Goal: Information Seeking & Learning: Understand process/instructions

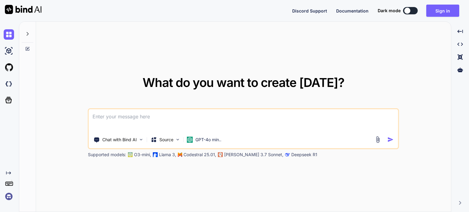
click at [218, 123] on textarea at bounding box center [243, 120] width 309 height 23
paste textarea
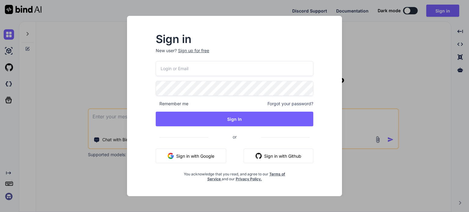
click at [396, 55] on div "Sign in New user? Sign up for free Remember me Forgot your password? Sign In or…" at bounding box center [234, 106] width 469 height 212
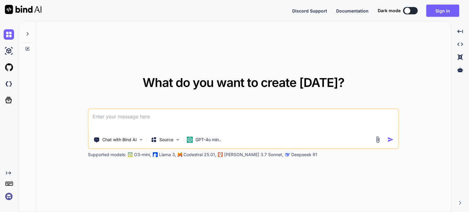
click at [28, 7] on img at bounding box center [23, 9] width 37 height 9
type textarea "x"
click at [33, 7] on img at bounding box center [23, 9] width 37 height 9
click at [245, 119] on textarea at bounding box center [243, 120] width 309 height 23
click at [19, 10] on img at bounding box center [23, 9] width 37 height 9
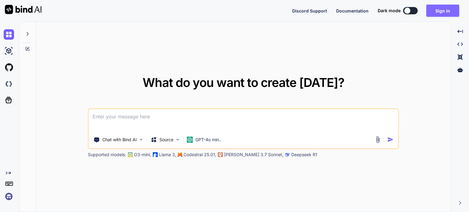
click at [446, 12] on button "Sign in" at bounding box center [442, 11] width 33 height 12
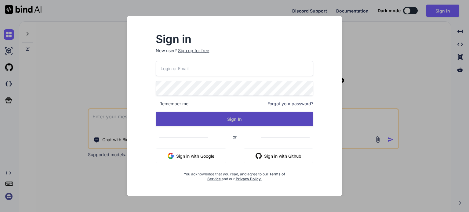
click at [243, 117] on button "Sign In" at bounding box center [234, 119] width 157 height 15
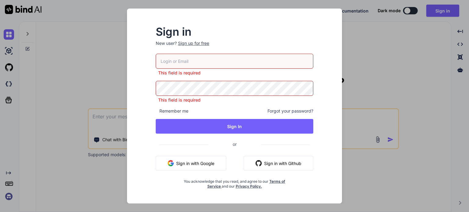
click at [227, 66] on input "email" at bounding box center [234, 61] width 157 height 15
click at [196, 45] on div "Sign up for free" at bounding box center [193, 43] width 31 height 6
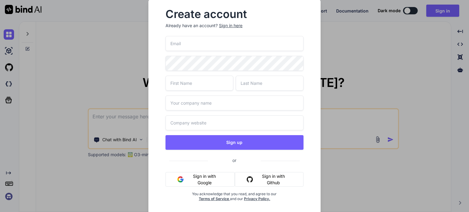
click at [230, 44] on input "email" at bounding box center [234, 43] width 138 height 15
paste input "[EMAIL_ADDRESS][DOMAIN_NAME]"
type input "[EMAIL_ADDRESS][DOMAIN_NAME]"
click at [209, 81] on input "text" at bounding box center [199, 83] width 68 height 15
type input "khabib"
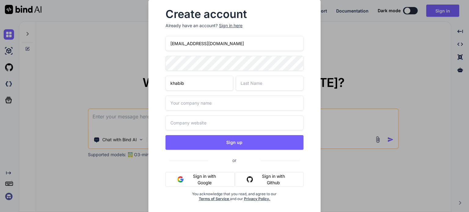
click at [254, 80] on input "text" at bounding box center [270, 83] width 68 height 15
type input "singh"
click at [216, 103] on input "text" at bounding box center [234, 102] width 138 height 15
type input "blahblah"
click at [237, 123] on input "text" at bounding box center [234, 122] width 138 height 15
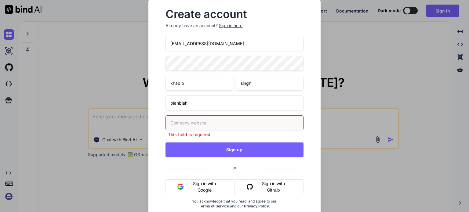
click at [245, 104] on input "blahblah" at bounding box center [234, 102] width 138 height 15
click at [221, 124] on input "text" at bounding box center [234, 122] width 138 height 15
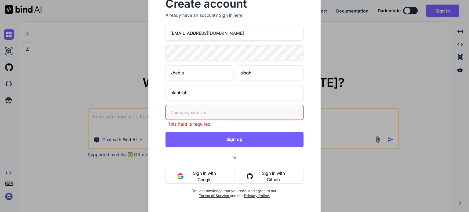
scroll to position [15, 0]
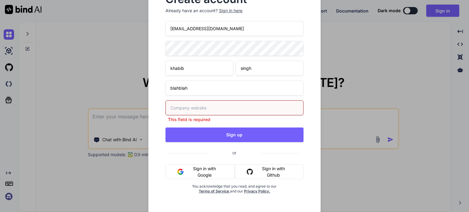
drag, startPoint x: 195, startPoint y: 88, endPoint x: 151, endPoint y: 88, distance: 43.6
click at [151, 88] on div "Create account Already have an account? Sign in here [EMAIL_ADDRESS][DOMAIN_NAM…" at bounding box center [234, 98] width 172 height 229
click at [174, 106] on input "text" at bounding box center [234, 107] width 138 height 15
paste input "blahblah"
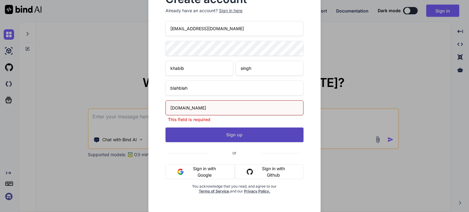
type input "[DOMAIN_NAME]"
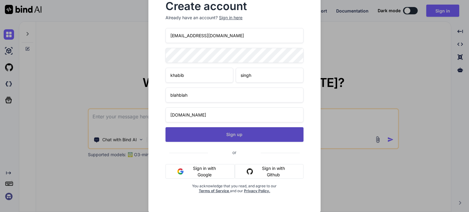
click at [248, 134] on button "Sign up" at bounding box center [234, 134] width 138 height 15
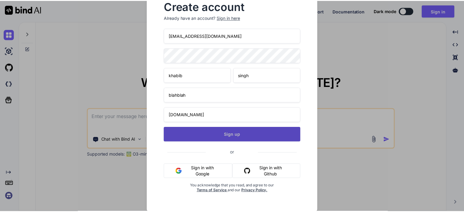
scroll to position [8, 0]
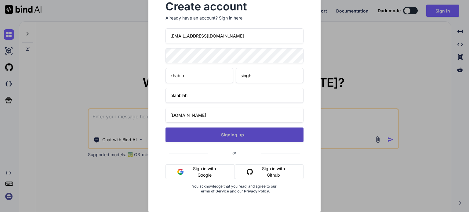
type textarea "x"
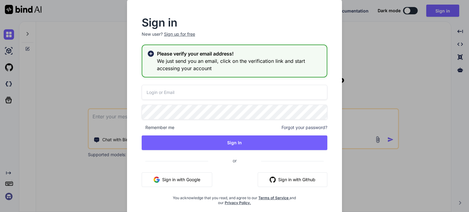
click at [209, 89] on input "email" at bounding box center [234, 92] width 185 height 15
paste input "blahblah"
type input "blahblah"
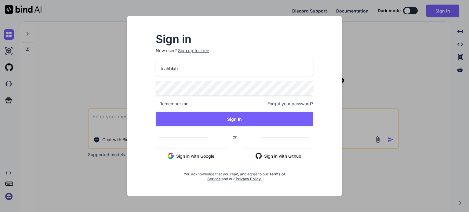
drag, startPoint x: 207, startPoint y: 65, endPoint x: 73, endPoint y: 60, distance: 134.3
click at [73, 60] on div "Sign in New user? Sign up for free blahblah Remember me Forgot your password? S…" at bounding box center [234, 106] width 469 height 212
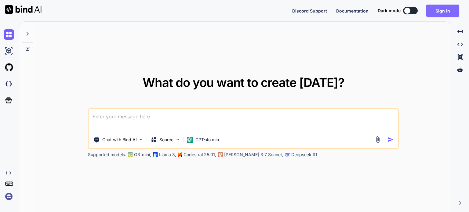
click at [445, 8] on button "Sign in" at bounding box center [442, 11] width 33 height 12
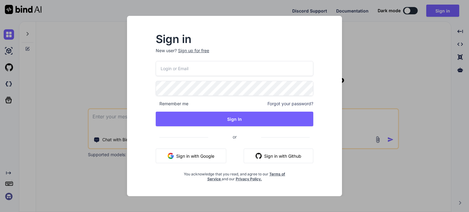
click at [228, 71] on input "email" at bounding box center [234, 68] width 157 height 15
paste input "[EMAIL_ADDRESS][DOMAIN_NAME]"
type input "[EMAIL_ADDRESS][DOMAIN_NAME]"
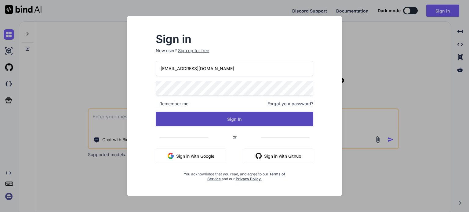
click at [219, 118] on button "Sign In" at bounding box center [234, 119] width 157 height 15
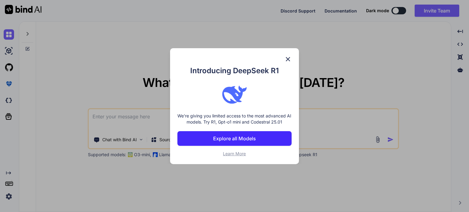
click at [289, 59] on img at bounding box center [287, 59] width 7 height 7
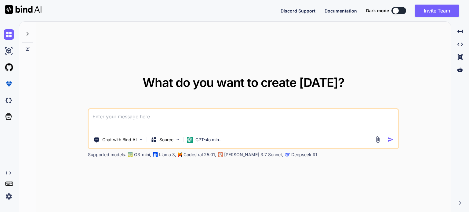
click at [260, 116] on textarea at bounding box center [243, 120] width 309 height 23
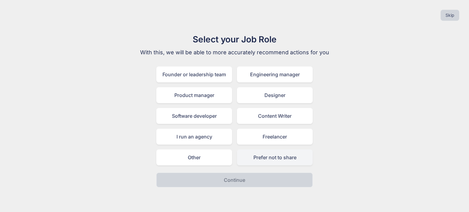
click at [268, 159] on div "Prefer not to share" at bounding box center [275, 157] width 76 height 16
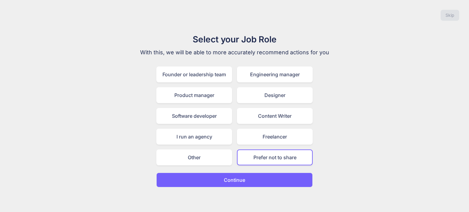
click at [264, 175] on button "Continue" at bounding box center [234, 180] width 156 height 15
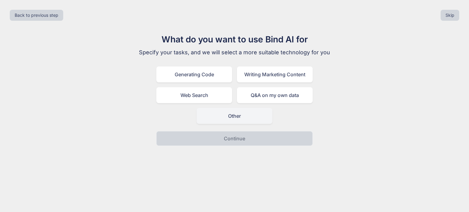
click at [215, 121] on div "Other" at bounding box center [234, 116] width 76 height 16
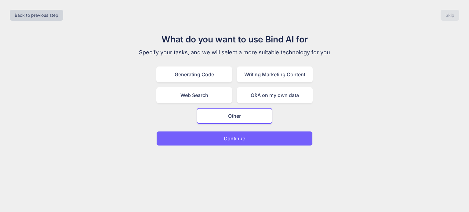
click at [227, 145] on button "Continue" at bounding box center [234, 138] width 156 height 15
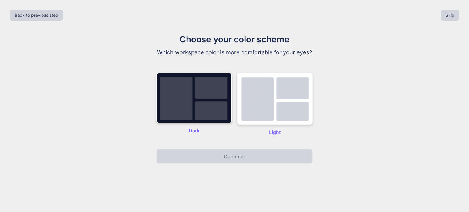
click at [268, 107] on img at bounding box center [275, 99] width 76 height 52
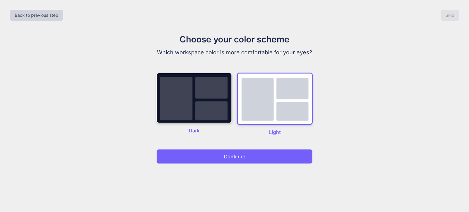
click at [241, 154] on p "Continue" at bounding box center [234, 156] width 21 height 7
click at [241, 155] on p "Continue" at bounding box center [234, 156] width 21 height 7
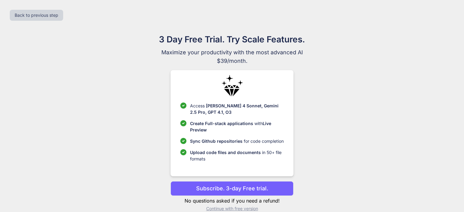
scroll to position [9, 0]
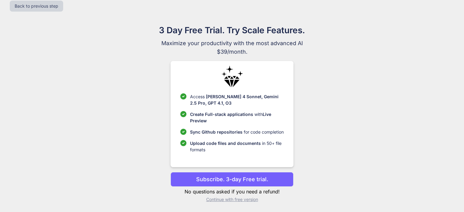
click at [233, 200] on p "Continue with free version" at bounding box center [232, 199] width 123 height 6
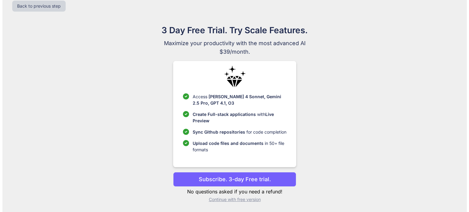
scroll to position [0, 0]
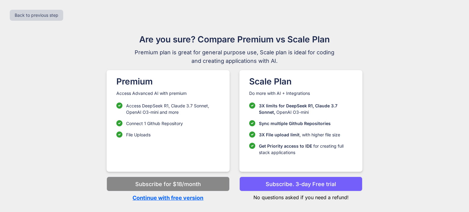
click at [175, 197] on p "Continue with free version" at bounding box center [167, 198] width 123 height 8
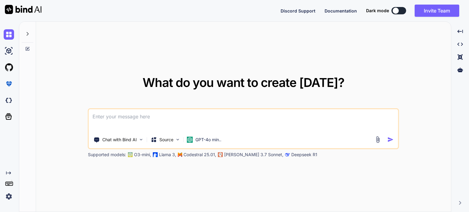
click at [226, 123] on textarea at bounding box center [243, 120] width 309 height 23
type textarea "x"
type textarea "Create a professional, clean, and modern single-page prototype website named 'A…"
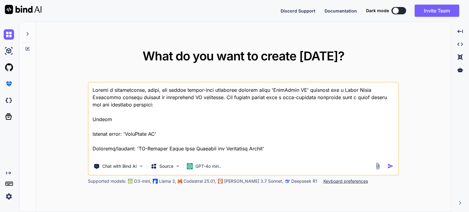
scroll to position [403, 0]
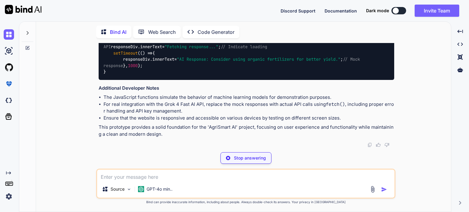
scroll to position [1333, 0]
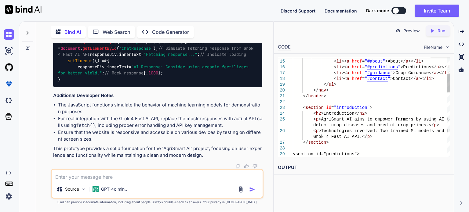
type textarea "x"
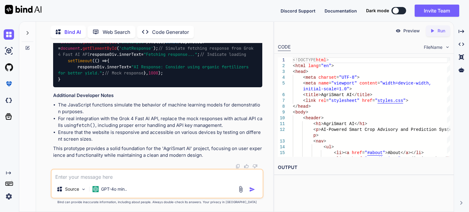
click at [441, 49] on span "FileName" at bounding box center [432, 47] width 19 height 6
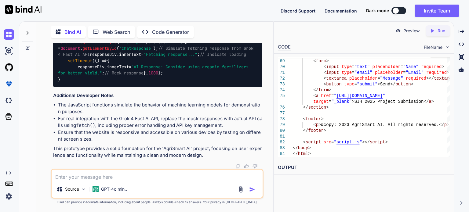
click at [406, 32] on p "Preview" at bounding box center [411, 31] width 16 height 6
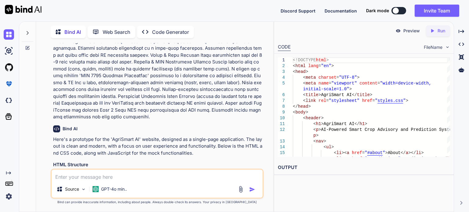
scroll to position [194, 0]
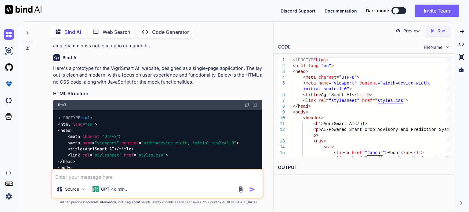
click at [245, 103] on img at bounding box center [246, 105] width 5 height 5
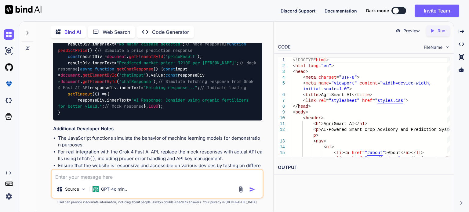
scroll to position [763, 0]
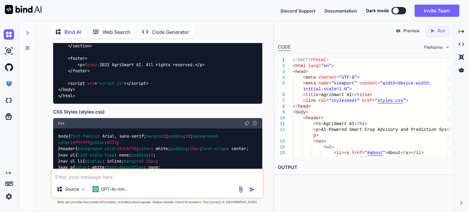
click at [247, 121] on img at bounding box center [246, 123] width 5 height 5
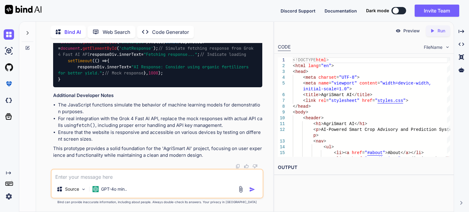
scroll to position [1119, 0]
click at [160, 177] on textarea at bounding box center [157, 175] width 211 height 11
click at [162, 176] on textarea at bounding box center [157, 175] width 211 height 11
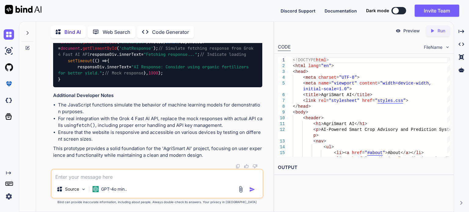
type textarea "x"
type textarea "h"
type textarea "x"
type textarea "ho"
type textarea "x"
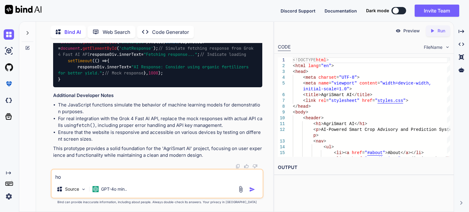
type textarea "how"
type textarea "x"
type textarea "how"
type textarea "x"
type textarea "how c"
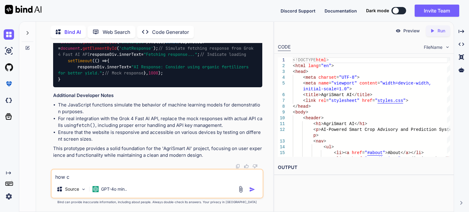
type textarea "x"
type textarea "how ca"
type textarea "x"
type textarea "how can"
type textarea "x"
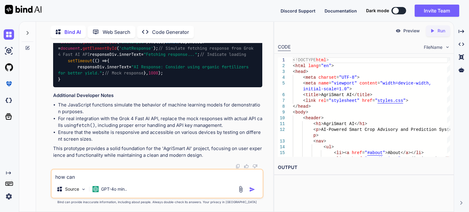
type textarea "how can"
type textarea "x"
type textarea "how can i"
type textarea "x"
type textarea "how can i"
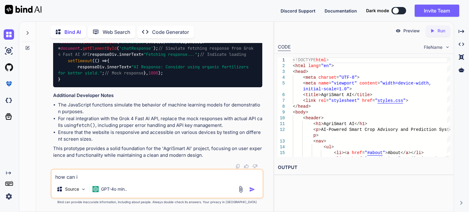
type textarea "x"
type textarea "how can i a"
type textarea "x"
type textarea "how can i ad"
type textarea "x"
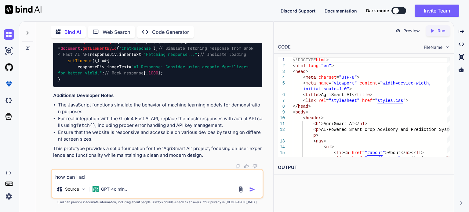
type textarea "how can i add"
type textarea "x"
type textarea "how can i add"
type textarea "x"
type textarea "how can i add m"
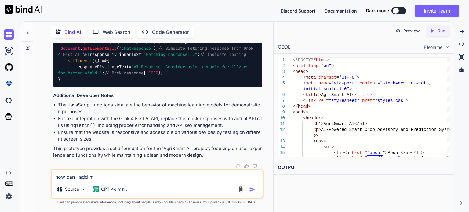
type textarea "x"
type textarea "how can i add my"
type textarea "x"
type textarea "how can i add my"
type textarea "x"
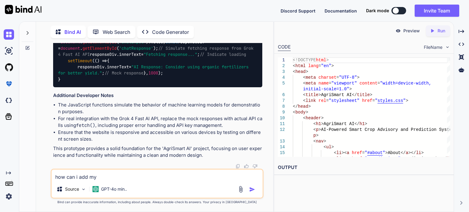
type textarea "how can i add my p"
type textarea "x"
type textarea "how can i add my pr"
type textarea "x"
type textarea "how can i add my pre"
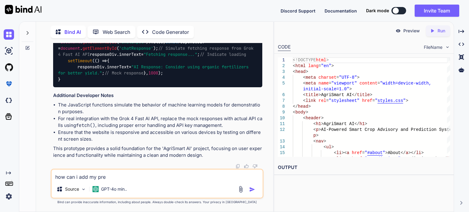
type textarea "x"
type textarea "how can i add my predi"
type textarea "x"
type textarea "how can i add my predic"
type textarea "x"
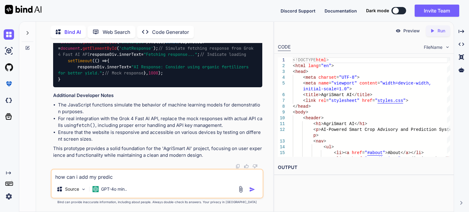
type textarea "how can i add my predict"
type textarea "x"
type textarea "how can i add my predicte"
type textarea "x"
type textarea "how can i add my predicted"
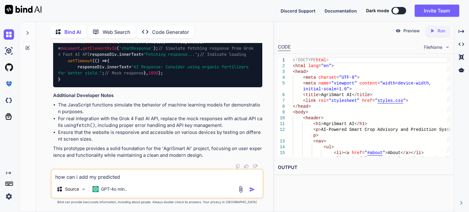
type textarea "x"
type textarea "how can i add my predicted"
type textarea "x"
type textarea "how can i add my predicted m"
type textarea "x"
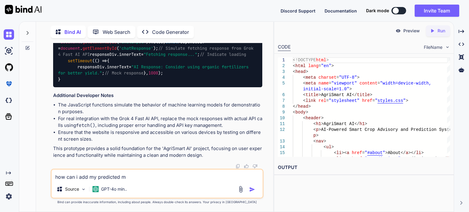
type textarea "how can i add my predicted mo"
type textarea "x"
type textarea "how can i add my predicted mod"
type textarea "x"
type textarea "how can i add my predicted mode"
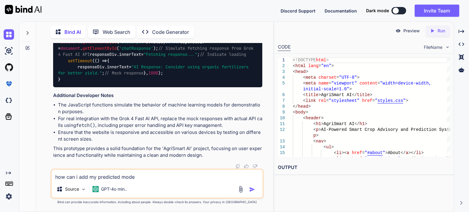
type textarea "x"
type textarea "how can i add my predicted model"
type textarea "x"
type textarea "how can i add my predicted models"
type textarea "x"
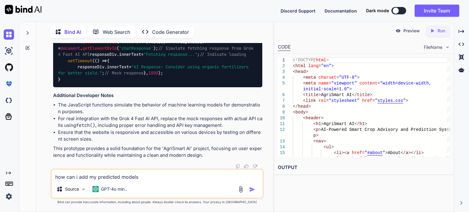
type textarea "how can i add my predicted models"
type textarea "x"
type textarea "how can i add my predicted models a"
type textarea "x"
type textarea "how can i add my predicted models an"
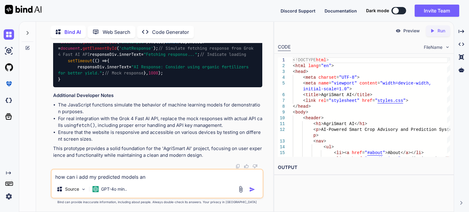
type textarea "x"
type textarea "how can i add my predicted models and"
type textarea "x"
type textarea "how can i add my predicted models and"
type textarea "x"
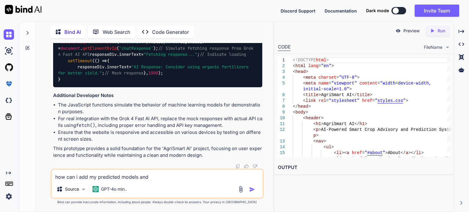
type textarea "how can i add my predicted models and A"
type textarea "x"
type textarea "how can i add my predicted models and AI"
type textarea "x"
type textarea "how can i add my predicted models and AI"
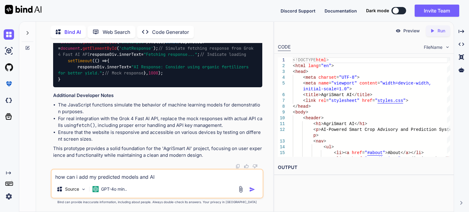
type textarea "x"
type textarea "how can i add my predicted models and AI a"
type textarea "x"
type textarea "how can i add my predicted models and AI ap"
type textarea "x"
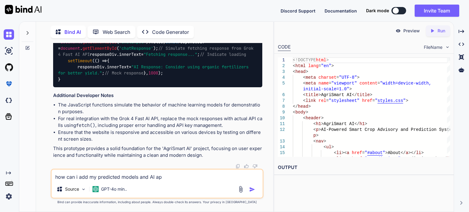
type textarea "how can i add my predicted models and AI api"
type textarea "x"
type textarea "how can i add my predicted models and AI api"
type textarea "x"
type textarea "how can iadd my predicted models and AI api"
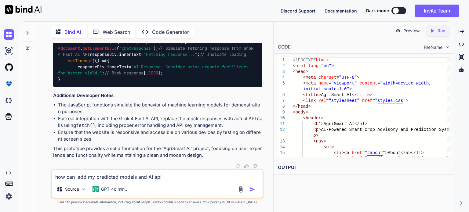
type textarea "x"
type textarea "how can add my predicted models and AI api"
type textarea "x"
type textarea "how canadd my predicted models and AI api"
type textarea "x"
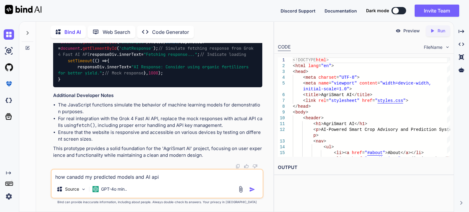
type textarea "how caadd my predicted models and AI api"
type textarea "x"
type textarea "how cadd my predicted models and AI api"
type textarea "x"
type textarea "how add my predicted models and AI api"
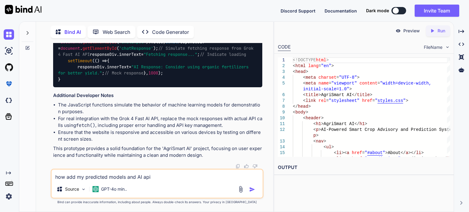
type textarea "x"
type textarea "howadd my predicted models and AI api"
type textarea "x"
type textarea "hoadd my predicted models and AI api"
type textarea "x"
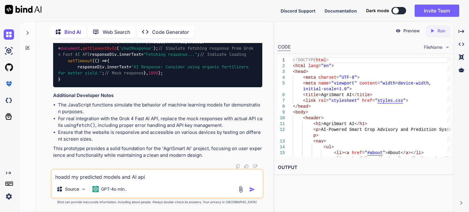
type textarea "hadd my predicted models and AI api"
type textarea "x"
type textarea "add my predicted models and AI api"
type textarea "x"
type textarea "[PERSON_NAME] my predicted models and AI api"
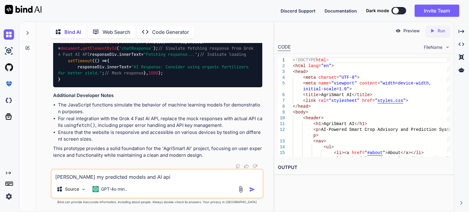
type textarea "x"
type textarea "I add my predicted models and AI api"
type textarea "x"
type textarea "I wadd my predicted models and AI api"
type textarea "x"
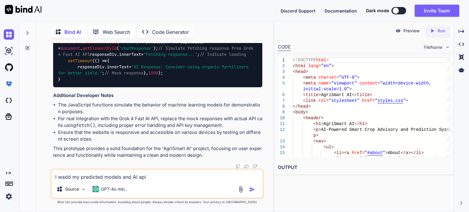
type textarea "I waadd my predicted models and AI api"
type textarea "x"
type textarea "I wanadd my predicted models and AI api"
type textarea "x"
type textarea "I wan add my predicted models and AI api"
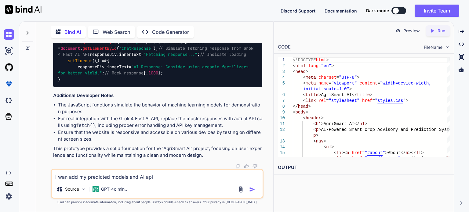
type textarea "x"
type textarea "I wanadd my predicted models and AI api"
type textarea "x"
type textarea "I wantadd my predicted models and AI api"
type textarea "x"
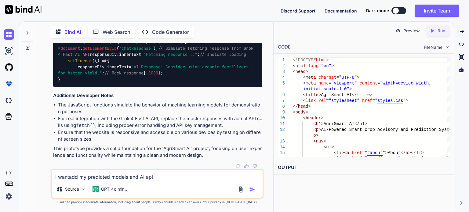
type textarea "I want add my predicted models and AI api"
type textarea "x"
type textarea "I want [PERSON_NAME] my predicted models and AI api"
type textarea "x"
type textarea "I want toadd my predicted models and AI api"
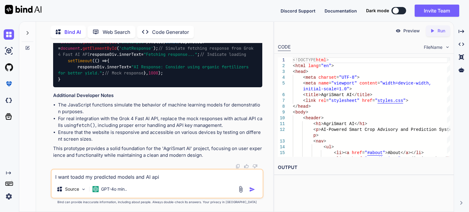
type textarea "x"
type textarea "I want to add my predicted models and AI api"
type textarea "x"
type textarea "I want to iadd my predicted models and AI api"
type textarea "x"
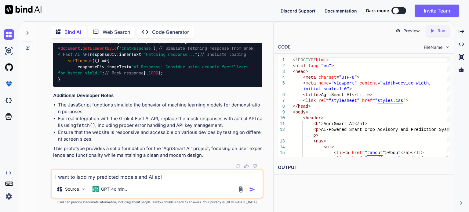
type textarea "I want to inadd my predicted models and AI api"
type textarea "x"
type textarea "I want to intadd my predicted models and AI api"
type textarea "x"
type textarea "I want to inteadd my predicted models and AI api"
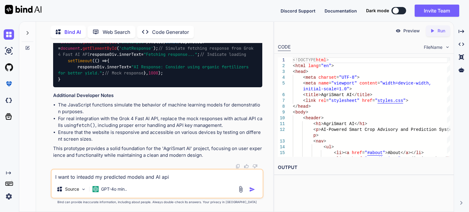
type textarea "x"
type textarea "I want to integadd my predicted models and AI api"
type textarea "x"
type textarea "I want to integradd my predicted models and AI api"
type textarea "x"
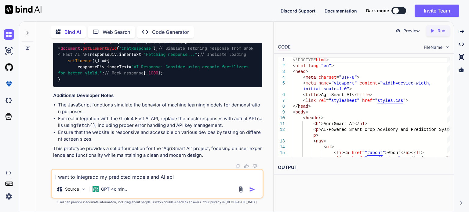
type textarea "I want to integraadd my predicted models and AI api"
type textarea "x"
type textarea "I want to integratadd my predicted models and AI api"
type textarea "x"
type textarea "I want to integrateadd my predicted models and AI api"
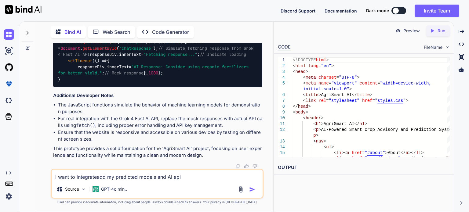
type textarea "x"
type textarea "I want to integrate add my predicted models and AI api"
type textarea "x"
type textarea "I want to integrate madd my predicted models and AI api"
type textarea "x"
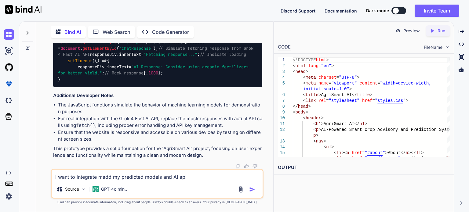
type textarea "I want to integrate myadd my predicted models and AI api"
type textarea "x"
type textarea "I want to integrate my add my predicted models and AI api"
type textarea "x"
type textarea "I want to integrate my 1add my predicted models and AI api"
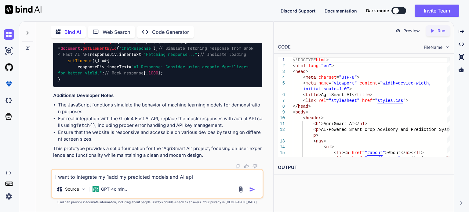
type textarea "x"
type textarea "I want to integrate my add my predicted models and AI api"
type textarea "x"
type textarea "I want to integrate my add my predicted models 1and AI api"
type textarea "x"
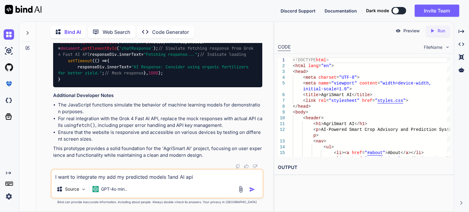
type textarea "I want to integrate my add my predicted models 1.and AI api"
type textarea "x"
type textarea "I want to integrate my add my predicted models 1. and AI api"
type textarea "x"
type textarea "I want to integrate my add my predicted models 1. iand AI api"
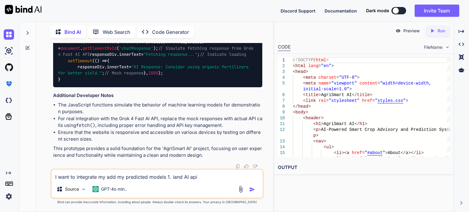
type textarea "x"
type textarea "I want to integrate my add my predicted models 1. isand AI api"
type textarea "x"
type textarea "I want to integrate my add my predicted models 1. is and AI api"
type textarea "x"
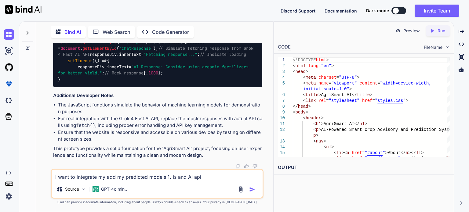
type textarea "I want to integrate my add my predicted models 1. isand AI api"
type textarea "x"
type textarea "I want to integrate my add my predicted models 1. iand AI api"
type textarea "x"
type textarea "I want to integrate my add my predicted models 1. and AI api"
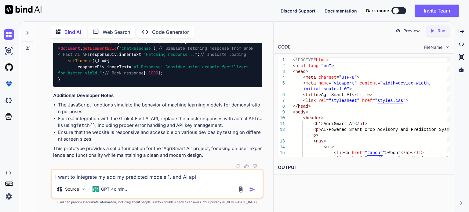
type textarea "x"
type textarea "I want to integrate my add my predicted models 1.and AI api"
type textarea "x"
type textarea "I want to integrate my add my predicted models 1and AI api"
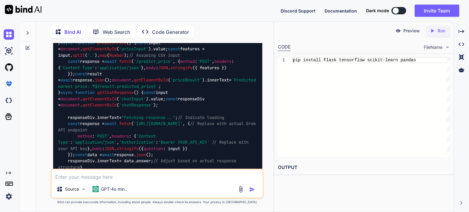
scroll to position [1582, 0]
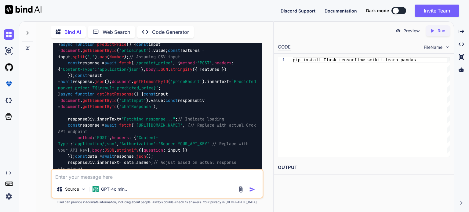
drag, startPoint x: 189, startPoint y: 53, endPoint x: 232, endPoint y: 90, distance: 56.7
click at [38, 50] on div "Bind AI Web Search Created with Pixso. Code Generator You Bind AI Here's a prot…" at bounding box center [154, 117] width 237 height 189
copy code "pip install Flask tensorflow scikit-learn pandas"
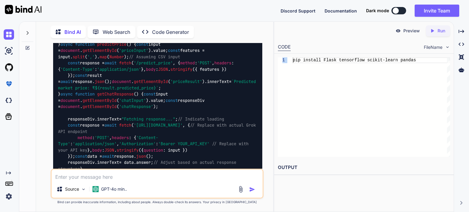
drag, startPoint x: 275, startPoint y: 64, endPoint x: 337, endPoint y: 60, distance: 62.4
click at [337, 60] on div "1 pip install Flask tensorflow scikit-learn panda s pip install Flask tensorflo…" at bounding box center [363, 107] width 179 height 107
click at [391, 100] on div "pip install Flask tensorflow scikit-learn panda s" at bounding box center [371, 106] width 157 height 99
click at [459, 30] on icon "Created with Pixso." at bounding box center [460, 31] width 5 height 5
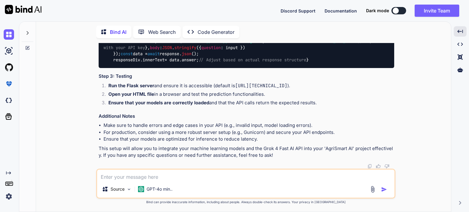
scroll to position [1486, 0]
drag, startPoint x: 146, startPoint y: 87, endPoint x: 104, endPoint y: 85, distance: 41.5
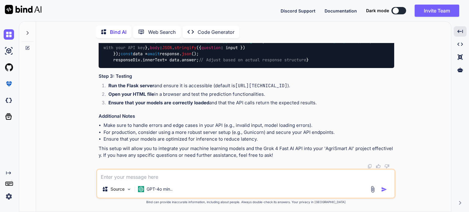
scroll to position [2056, 0]
click at [229, 180] on textarea at bounding box center [245, 175] width 297 height 11
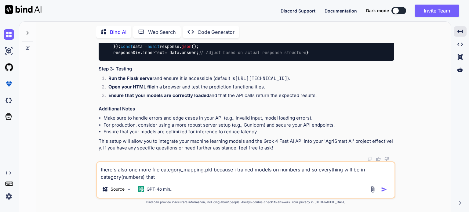
drag, startPoint x: 211, startPoint y: 171, endPoint x: 164, endPoint y: 168, distance: 47.4
click at [164, 168] on textarea "there's also one more file category_mapping.pkl because i trained models on num…" at bounding box center [245, 171] width 297 height 18
click at [159, 178] on textarea "there's also one more file category_mapping.pkl because i trained models on num…" at bounding box center [245, 171] width 297 height 18
click at [147, 178] on textarea "there's also one more file category_mapping.pkl because i trained models on num…" at bounding box center [245, 171] width 297 height 18
drag, startPoint x: 211, startPoint y: 171, endPoint x: 162, endPoint y: 164, distance: 49.3
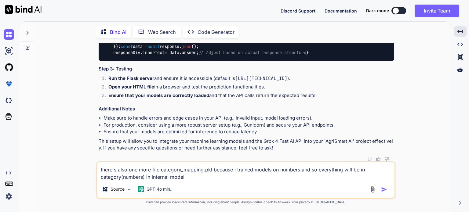
click at [162, 164] on textarea "there's also one more file category_mapping.pkl because i trained models on num…" at bounding box center [245, 171] width 297 height 18
click at [211, 169] on textarea "there's also one more file category_mapping.pkl because i trained models on num…" at bounding box center [245, 171] width 297 height 18
drag, startPoint x: 211, startPoint y: 171, endPoint x: 160, endPoint y: 173, distance: 50.7
click at [160, 173] on textarea "there's also one more file category_mapping.pkl because i trained models on num…" at bounding box center [245, 171] width 297 height 18
click at [204, 176] on textarea "there's also one more file category_mapping.pkl because i trained models on num…" at bounding box center [245, 171] width 297 height 18
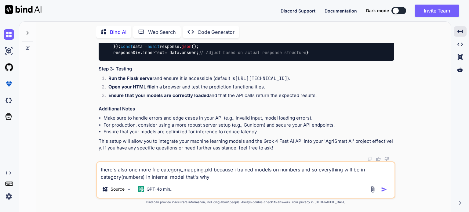
paste textarea "category_mapping.pkl"
click at [385, 189] on img "button" at bounding box center [384, 189] width 6 height 6
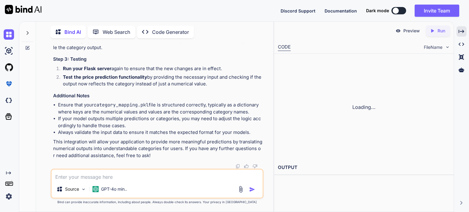
scroll to position [2369, 0]
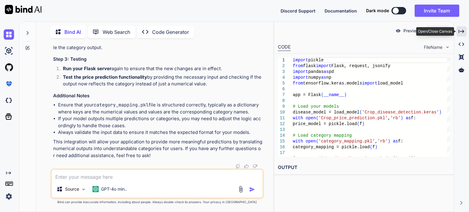
click at [460, 30] on icon "Created with Pixso." at bounding box center [460, 31] width 5 height 5
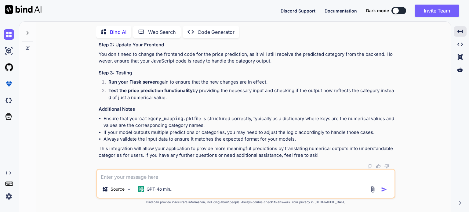
scroll to position [2398, 0]
click at [171, 172] on textarea at bounding box center [245, 175] width 297 height 11
paste textarea "def encode_input(raw_input): encoded = [] for col in features: categories = cat…"
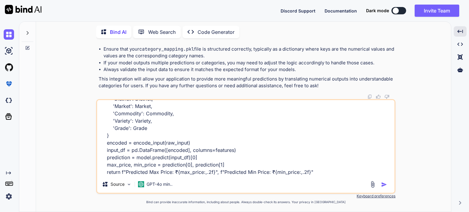
scroll to position [133, 0]
paste textarea "# Prepare dropdown options from your category mapping dropdowns = {col: categor…"
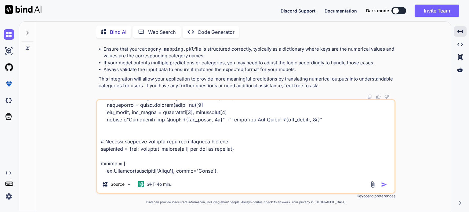
scroll to position [181, 0]
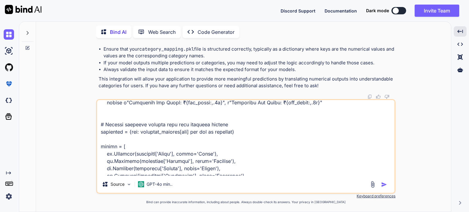
click at [100, 141] on textarea at bounding box center [245, 138] width 297 height 76
click at [111, 113] on textarea at bounding box center [245, 138] width 297 height 76
click at [112, 119] on textarea at bounding box center [245, 138] width 297 height 76
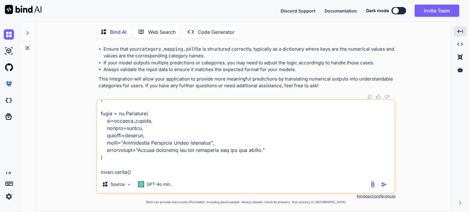
click at [221, 168] on textarea at bounding box center [245, 138] width 297 height 76
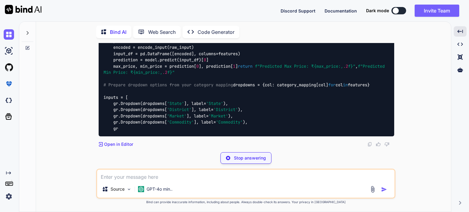
scroll to position [3003, 0]
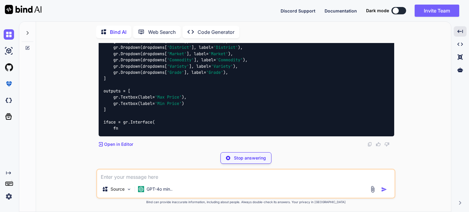
click at [249, 159] on p "Stop answering" at bounding box center [250, 158] width 32 height 6
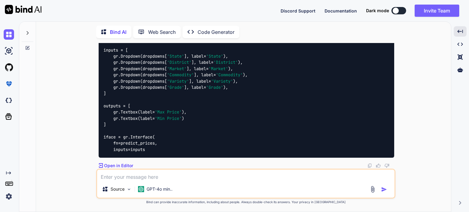
scroll to position [3057, 0]
click at [260, 182] on div "Source GPT-4o min.." at bounding box center [245, 184] width 299 height 30
click at [261, 178] on textarea at bounding box center [245, 175] width 297 height 11
drag, startPoint x: 98, startPoint y: 52, endPoint x: 243, endPoint y: 55, distance: 144.6
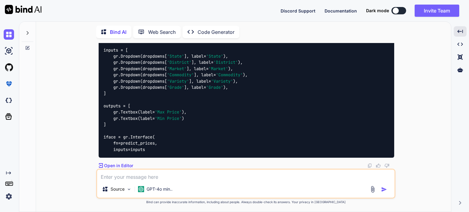
click at [243, 55] on div "You Bind AI Here's a prototype for the 'AgriSmart AI' website, designed as a si…" at bounding box center [246, 106] width 298 height 126
copy p "To integrate your Gradio interface into your existing web applicatio"
click at [185, 177] on textarea at bounding box center [245, 175] width 297 height 11
paste textarea "To integrate your Gradio interface into your existing web applicatio"
click at [200, 179] on textarea "To integrate your Gradio interface into your existing web application" at bounding box center [245, 175] width 297 height 11
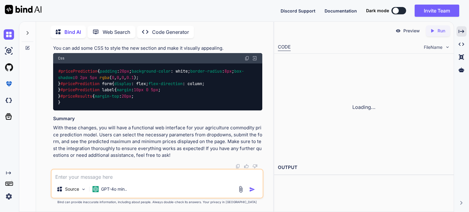
scroll to position [4390, 0]
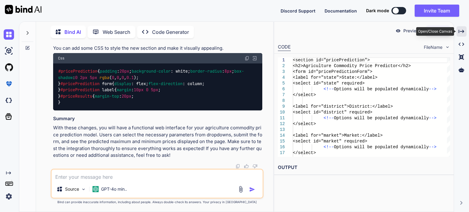
click at [464, 30] on icon "Created with Pixso." at bounding box center [460, 31] width 5 height 5
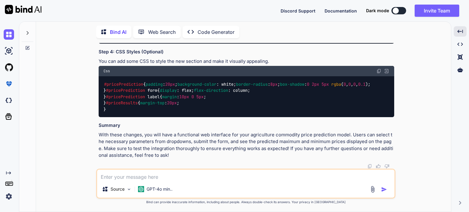
scroll to position [4121, 0]
click at [255, 178] on textarea at bounding box center [245, 175] width 297 height 11
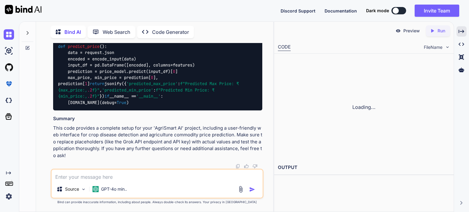
scroll to position [6661, 0]
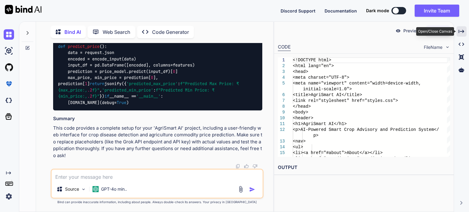
click at [463, 32] on icon at bounding box center [460, 31] width 5 height 3
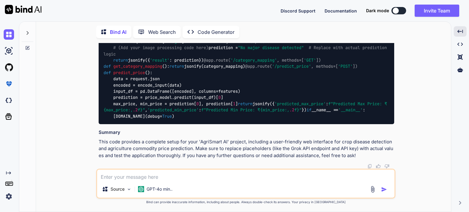
scroll to position [6314, 0]
click at [299, 180] on textarea at bounding box center [245, 175] width 297 height 11
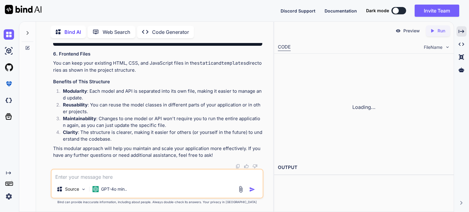
scroll to position [6841, 0]
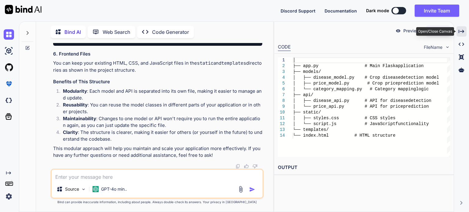
click at [462, 31] on icon "Created with Pixso." at bounding box center [460, 31] width 5 height 5
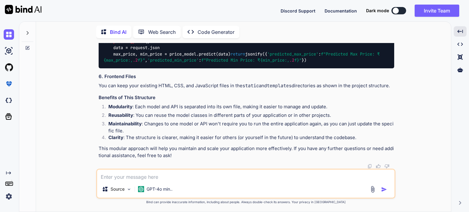
scroll to position [6561, 0]
drag, startPoint x: 155, startPoint y: 77, endPoint x: 96, endPoint y: 60, distance: 61.5
click at [96, 60] on div "You Bind AI Here's a prototype for the 'AgriSmart AI' website, designed as a si…" at bounding box center [245, 127] width 299 height 169
drag, startPoint x: 154, startPoint y: 77, endPoint x: 94, endPoint y: 63, distance: 61.6
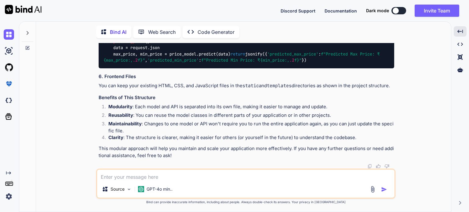
click at [94, 63] on div "You Bind AI Here's a prototype for the 'AgriSmart AI' website, designed as a si…" at bounding box center [246, 127] width 410 height 169
drag, startPoint x: 242, startPoint y: 78, endPoint x: 116, endPoint y: 64, distance: 127.1
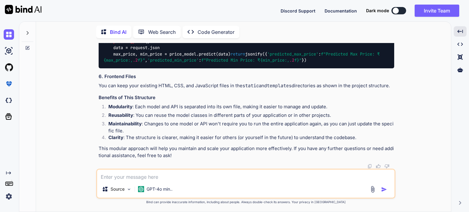
drag, startPoint x: 237, startPoint y: 76, endPoint x: 96, endPoint y: 62, distance: 141.6
click at [96, 62] on div "You Bind AI Here's a prototype for the 'AgriSmart AI' website, designed as a si…" at bounding box center [245, 127] width 299 height 169
copy code "├── api/ │ ├── disease_api.py # API for disease detection │ └── price_api.py # …"
click at [144, 177] on textarea at bounding box center [245, 175] width 297 height 11
paste textarea "├── api/ │ ├── disease_api.py # API for disease detection │ └── price_api.py # …"
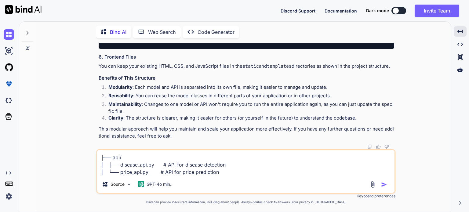
click at [234, 173] on textarea "├── api/ │ ├── disease_api.py # API for disease detection │ └── price_api.py # …" at bounding box center [245, 163] width 297 height 26
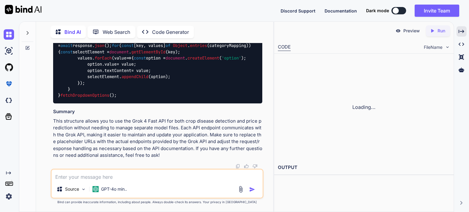
scroll to position [8143, 0]
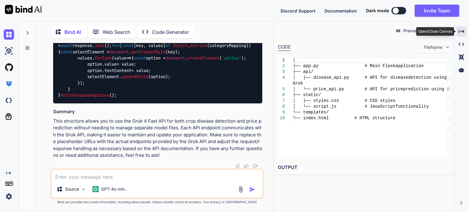
click at [463, 29] on icon "Created with Pixso." at bounding box center [460, 31] width 5 height 5
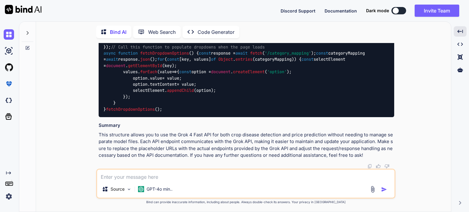
scroll to position [7451, 0]
drag, startPoint x: 265, startPoint y: 119, endPoint x: 90, endPoint y: 108, distance: 174.8
click at [90, 108] on div "You Bind AI Here's a prototype for the 'AgriSmart AI' website, designed as a si…" at bounding box center [246, 127] width 410 height 169
copy code "├── api/ │ ├── disease_api.py # API for disease detection using Grok │ └── pric…"
click at [149, 179] on textarea at bounding box center [245, 175] width 297 height 11
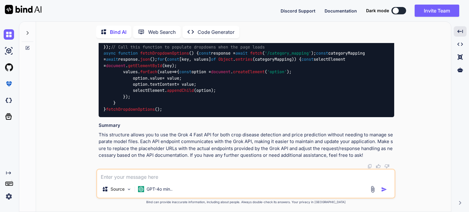
paste textarea "├── api/ │ ├── disease_api.py # API for disease detection using Grok │ └── pric…"
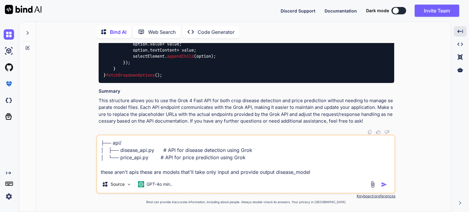
click at [275, 172] on textarea "├── api/ │ ├── disease_api.py # API for disease detection using Grok │ └── pric…" at bounding box center [245, 155] width 297 height 40
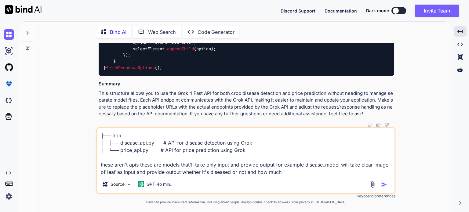
click at [340, 166] on textarea "├── api/ │ ├── disease_api.py # API for disease detection using Grok │ └── pric…" at bounding box center [245, 152] width 297 height 48
drag, startPoint x: 284, startPoint y: 176, endPoint x: 247, endPoint y: 170, distance: 38.3
click at [247, 170] on textarea "├── api/ │ ├── disease_api.py # API for disease detection using Grok │ └── pric…" at bounding box center [245, 152] width 297 height 48
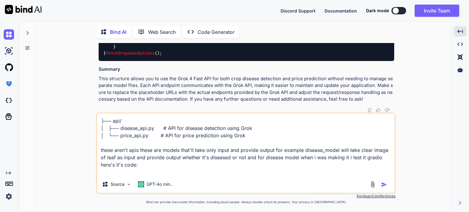
paste textarea "import tensorflow as tf from tensorflow.keras.models import load_model import g…"
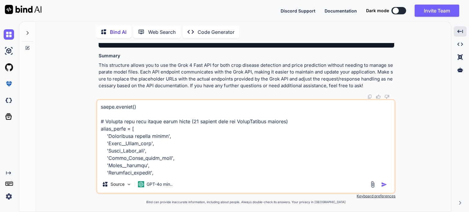
scroll to position [0, 0]
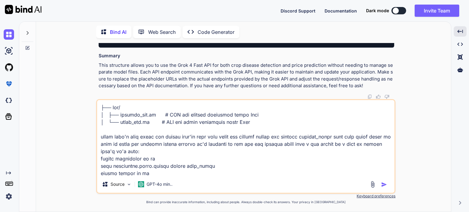
click at [382, 187] on img "button" at bounding box center [384, 185] width 6 height 6
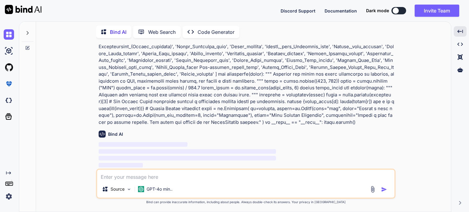
scroll to position [8863, 0]
click at [26, 33] on icon at bounding box center [27, 33] width 5 height 5
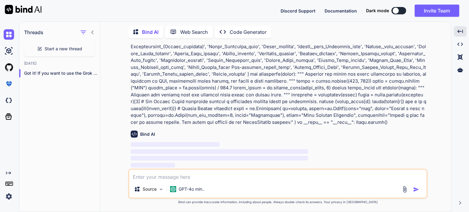
click at [92, 31] on icon at bounding box center [92, 33] width 2 height 4
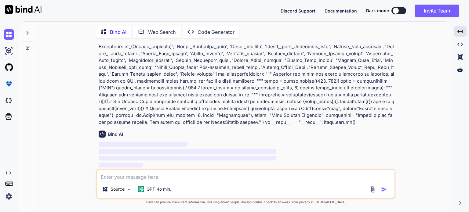
click at [7, 185] on icon at bounding box center [9, 183] width 9 height 9
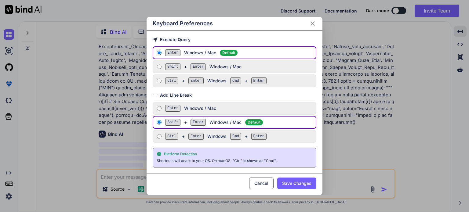
click at [314, 24] on icon "Close" at bounding box center [312, 23] width 7 height 7
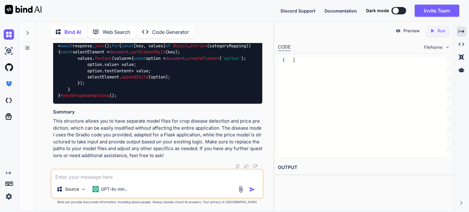
scroll to position [9446, 0]
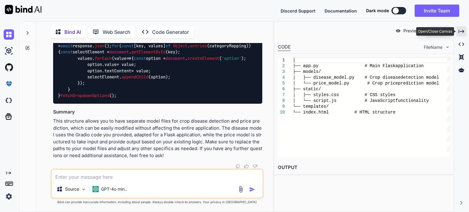
click at [461, 30] on icon "Created with Pixso." at bounding box center [460, 31] width 5 height 5
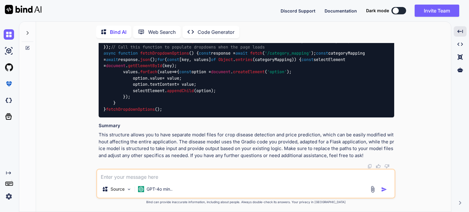
scroll to position [10648, 0]
click at [175, 175] on textarea at bounding box center [245, 175] width 297 height 11
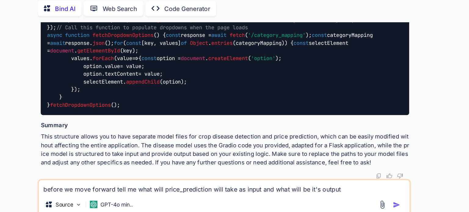
scroll to position [9842, 0]
click at [351, 178] on textarea "before we move forward tell me what will price_prediction will take as input an…" at bounding box center [245, 175] width 297 height 11
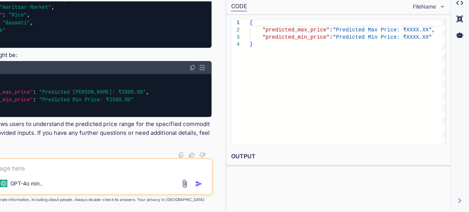
scroll to position [0, 0]
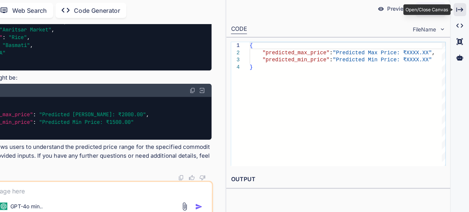
click at [462, 34] on icon "Created with Pixso." at bounding box center [460, 31] width 5 height 5
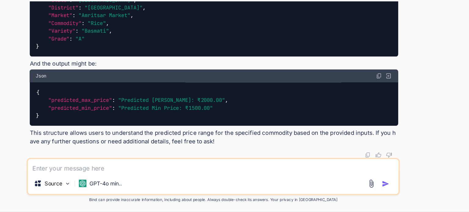
click at [291, 174] on textarea at bounding box center [245, 175] width 297 height 11
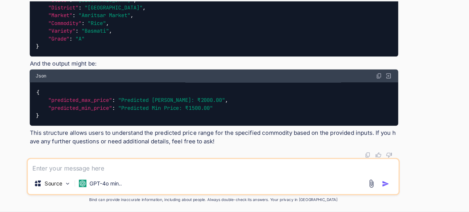
click at [234, 177] on textarea at bounding box center [245, 175] width 297 height 11
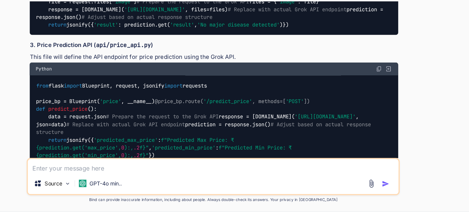
scroll to position [5418, 0]
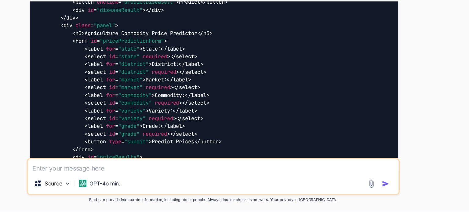
scroll to position [5797, 0]
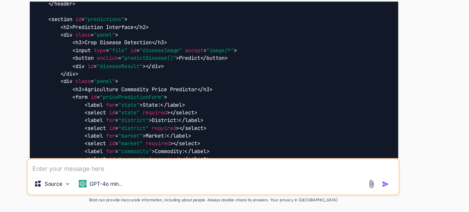
drag, startPoint x: 111, startPoint y: 117, endPoint x: 101, endPoint y: 142, distance: 26.3
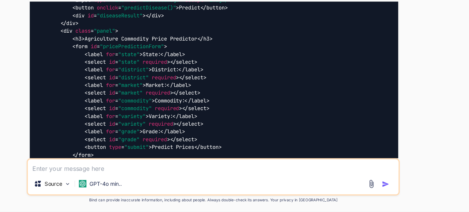
scroll to position [5911, 0]
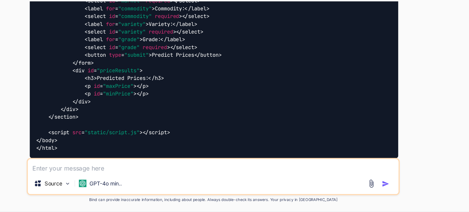
copy code "// Call this function to populate dropdowns when the page loads fetchDropdownOp…"
click at [251, 176] on textarea at bounding box center [245, 175] width 297 height 11
paste textarea "// Call this function to populate dropdowns when the page loads fetchDropdownOp…"
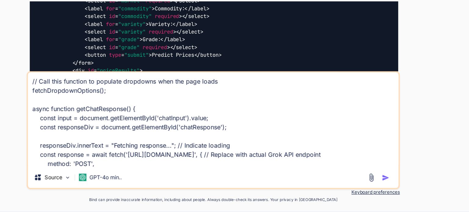
click at [101, 104] on textarea "// Call this function to populate dropdowns when the page loads fetchDropdownOp…" at bounding box center [245, 138] width 297 height 76
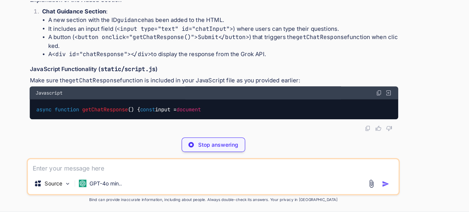
scroll to position [11260, 0]
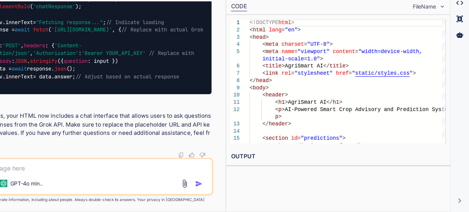
scroll to position [0, 0]
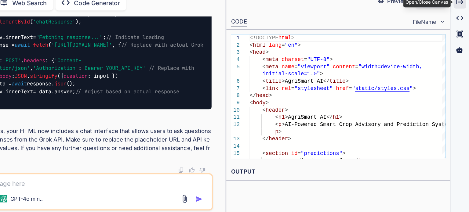
click at [464, 33] on div "Created with Pixso." at bounding box center [461, 31] width 10 height 10
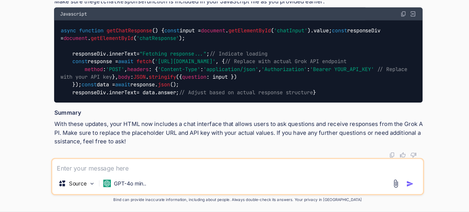
scroll to position [11748, 0]
click at [379, 56] on img at bounding box center [378, 53] width 5 height 5
click at [276, 175] on textarea at bounding box center [245, 175] width 297 height 11
paste textarea "loremi dolorsit ametco adip elitsedd = eiusmodt.inci( utl="etdol://magnaaliqu.e…"
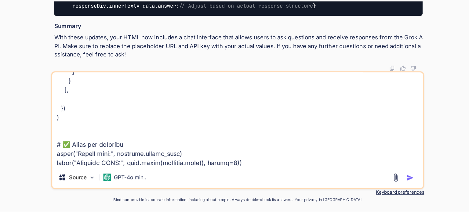
scroll to position [0, 0]
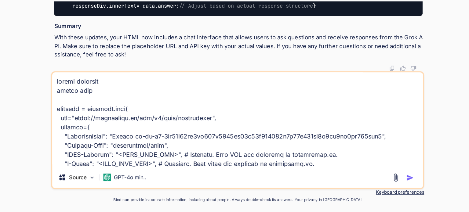
drag, startPoint x: 366, startPoint y: 152, endPoint x: 163, endPoint y: 151, distance: 203.2
click at [163, 151] on textarea at bounding box center [245, 138] width 297 height 76
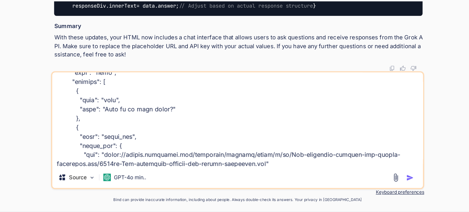
scroll to position [214, 0]
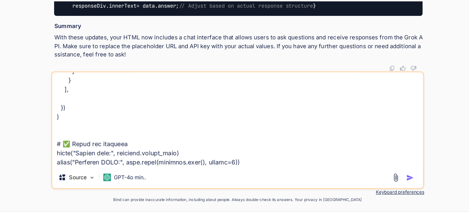
click at [289, 165] on textarea at bounding box center [245, 138] width 297 height 76
click at [288, 167] on textarea at bounding box center [245, 138] width 297 height 76
click at [287, 173] on textarea at bounding box center [245, 138] width 297 height 76
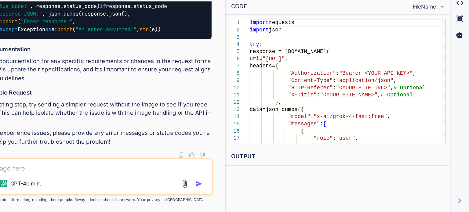
scroll to position [0, 0]
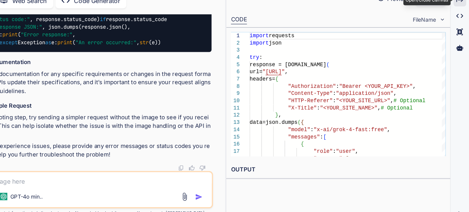
click at [463, 36] on div "Created with Pixso." at bounding box center [461, 31] width 10 height 10
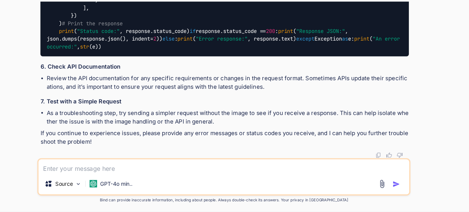
scroll to position [12429, 0]
click at [173, 177] on textarea at bounding box center [245, 175] width 297 height 11
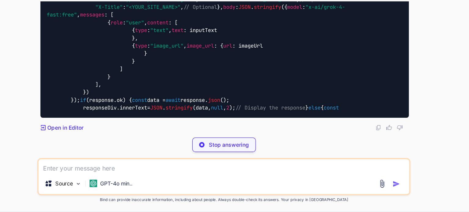
scroll to position [0, 0]
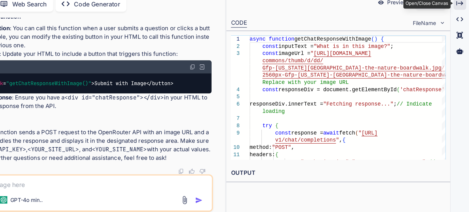
click at [465, 34] on div "Created with Pixso." at bounding box center [461, 31] width 10 height 10
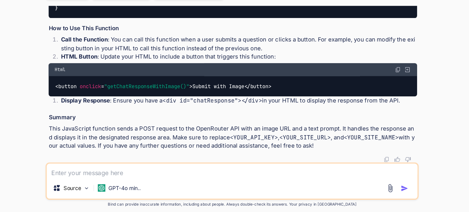
click at [279, 185] on div "Source GPT-4o min.." at bounding box center [245, 190] width 297 height 15
click at [279, 176] on textarea at bounding box center [245, 175] width 297 height 11
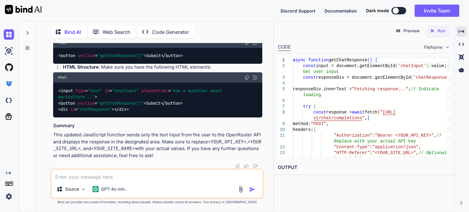
click at [466, 31] on div "Bind AI Web Search Created with Pixso. Code Generator You Bind AI Here's a prot…" at bounding box center [244, 116] width 450 height 191
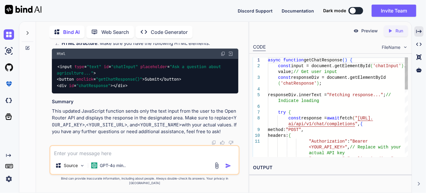
scroll to position [14261, 0]
drag, startPoint x: 458, startPoint y: 0, endPoint x: 398, endPoint y: 50, distance: 78.0
click at [242, 64] on div "You Bind AI Here's a prototype for the 'AgriSmart AI' website, designed as a si…" at bounding box center [144, 117] width 207 height 149
click at [420, 33] on icon "Created with Pixso." at bounding box center [418, 31] width 5 height 5
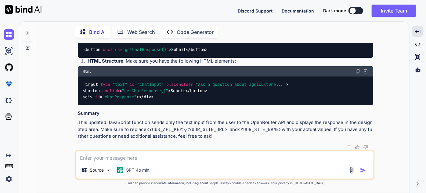
scroll to position [13449, 0]
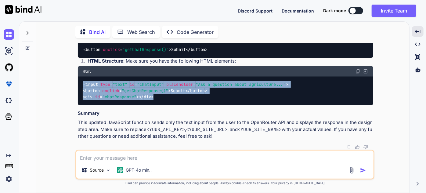
drag, startPoint x: 168, startPoint y: 120, endPoint x: 59, endPoint y: 103, distance: 110.8
click at [59, 103] on div "You Bind AI Here's a prototype for the 'AgriSmart AI' website, designed as a si…" at bounding box center [225, 117] width 368 height 149
copy code "< input type = "text" id = "chatInput" placeholder = "Ask a question about agri…"
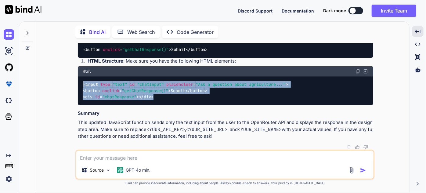
scroll to position [13469, 0]
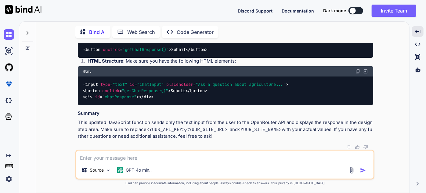
click at [188, 124] on p "This updated JavaScript function sends only the text input from the user to the…" at bounding box center [225, 129] width 295 height 21
click at [184, 157] on textarea at bounding box center [224, 155] width 297 height 11
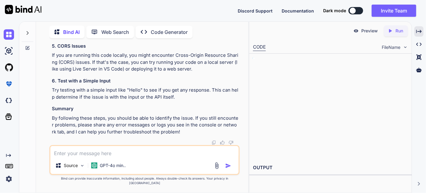
scroll to position [15154, 0]
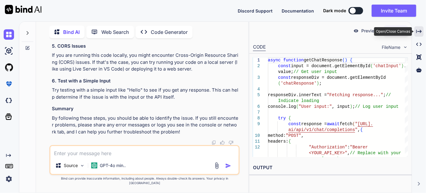
click at [422, 32] on div "Created with Pixso." at bounding box center [418, 31] width 9 height 10
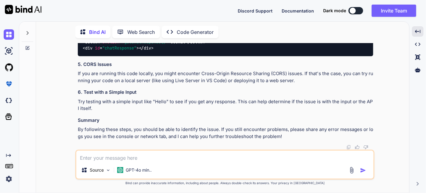
scroll to position [13650, 0]
click at [137, 160] on textarea at bounding box center [224, 155] width 297 height 11
click at [105, 173] on div "Source" at bounding box center [96, 170] width 34 height 12
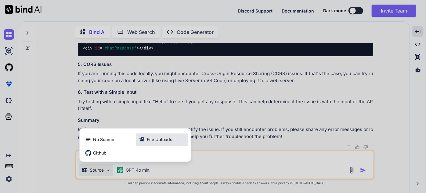
click at [163, 140] on span "File Uploads" at bounding box center [160, 139] width 26 height 6
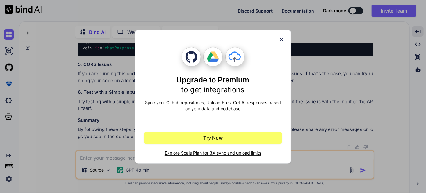
click at [284, 37] on icon at bounding box center [281, 39] width 7 height 7
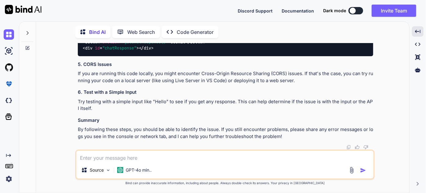
click at [141, 154] on textarea at bounding box center [224, 155] width 297 height 11
paste textarea "Refused to apply style from '[URL][TECHNICAL_ID]' because its MIME type ('text/…"
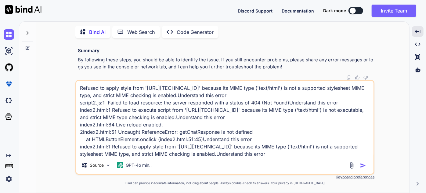
scroll to position [1, 0]
click at [362, 165] on img "button" at bounding box center [363, 165] width 6 height 6
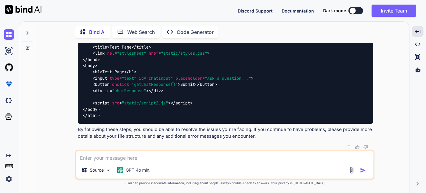
scroll to position [14773, 0]
click at [175, 151] on textarea at bounding box center [224, 155] width 297 height 11
paste textarea "Error: 401 - {"error":{"message":"User not found.","code":401}}"
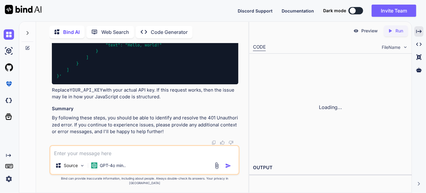
scroll to position [16363, 0]
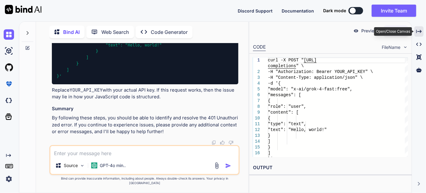
click at [421, 32] on icon at bounding box center [418, 31] width 5 height 3
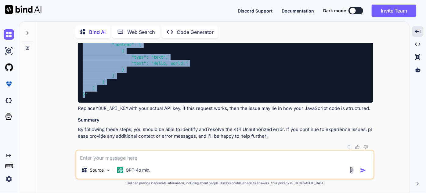
scroll to position [15036, 0]
drag, startPoint x: 86, startPoint y: 96, endPoint x: 76, endPoint y: 124, distance: 29.4
click at [76, 124] on div "You Bind AI Here's a prototype for the 'AgriSmart AI' website, designed as a si…" at bounding box center [224, 117] width 299 height 149
copy code "curl -X POST "[URL]" \ -H "Authorization: Bearer YOUR_API_KEY" \ -H "Content-Ty…"
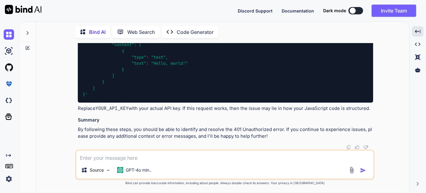
click at [151, 156] on textarea at bounding box center [224, 155] width 297 height 11
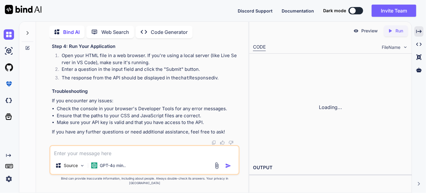
scroll to position [17431, 0]
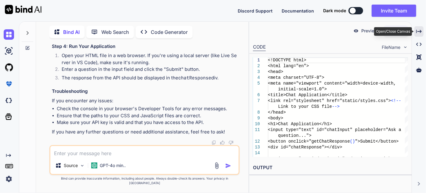
click at [420, 31] on icon "Created with Pixso." at bounding box center [418, 31] width 5 height 5
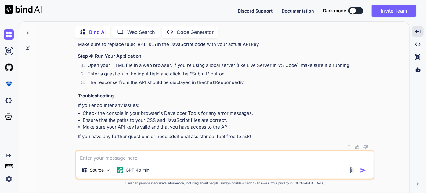
scroll to position [15261, 0]
drag, startPoint x: 103, startPoint y: 114, endPoint x: 77, endPoint y: 135, distance: 33.6
click at [77, 135] on div "You Bind AI Here's a prototype for the 'AgriSmart AI' website, designed as a si…" at bounding box center [226, 96] width 298 height 106
copy code "<!DOCTYPE html > < html lang = "en" > < head > < meta charset = "UTF-8" > < met…"
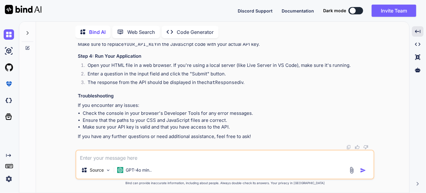
click at [193, 151] on textarea at bounding box center [224, 155] width 297 height 11
click at [189, 153] on textarea "yes now" at bounding box center [224, 155] width 297 height 11
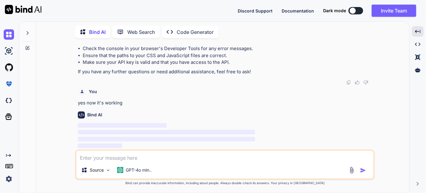
scroll to position [15843, 0]
paste textarea ""role": "assistant", "content": "I'm Grok, an AI built by xAI. I'm here to help…"
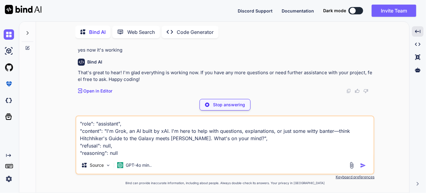
scroll to position [15875, 0]
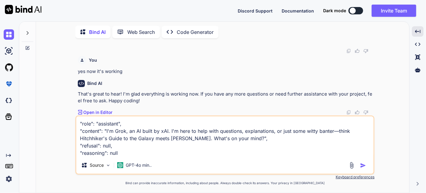
click at [365, 167] on img "button" at bounding box center [363, 165] width 6 height 6
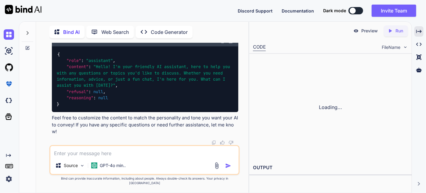
scroll to position [17668, 0]
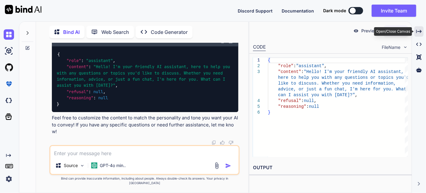
click at [422, 31] on div "Created with Pixso." at bounding box center [418, 31] width 9 height 10
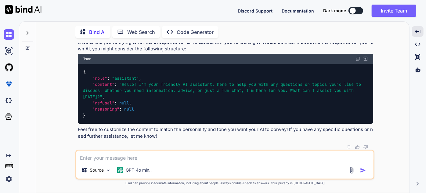
scroll to position [15995, 0]
click at [171, 155] on textarea at bounding box center [224, 155] width 297 height 11
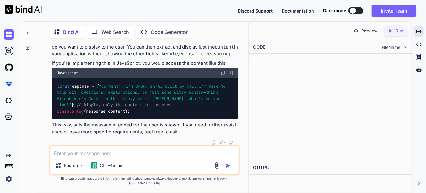
scroll to position [17907, 0]
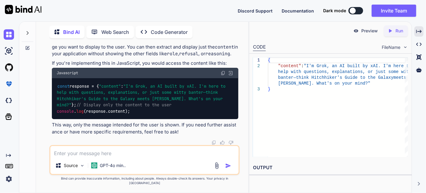
click at [182, 157] on textarea at bounding box center [144, 151] width 188 height 11
click at [145, 156] on textarea at bounding box center [144, 151] width 188 height 11
drag, startPoint x: 75, startPoint y: 138, endPoint x: 54, endPoint y: 78, distance: 63.4
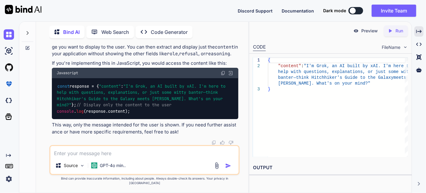
copy code "{ "role" : "assistant" , "content" : "Hello! I'm your friendly AI assistant, he…"
click at [115, 156] on textarea at bounding box center [144, 151] width 188 height 11
paste textarea "{ "role": "assistant", "content": "Hello! I'm your friendly AI assistant, here …"
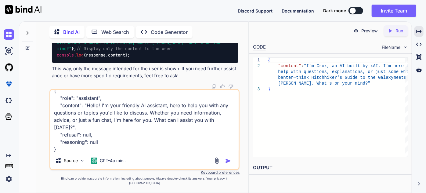
scroll to position [0, 0]
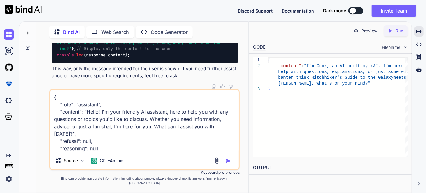
click at [53, 99] on textarea "{ "role": "assistant", "content": "Hello! I'm your friendly AI assistant, here …" at bounding box center [144, 121] width 188 height 62
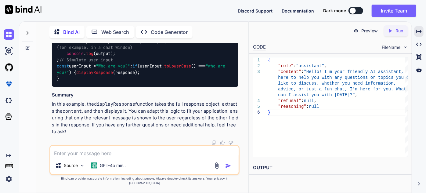
scroll to position [18354, 0]
click at [157, 157] on textarea at bounding box center [144, 151] width 188 height 11
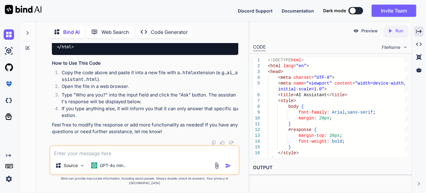
scroll to position [17957, 0]
drag, startPoint x: 423, startPoint y: 32, endPoint x: 148, endPoint y: 108, distance: 285.2
click at [422, 32] on div "Created with Pixso." at bounding box center [418, 31] width 9 height 10
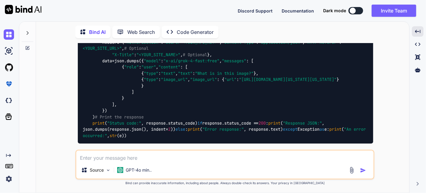
scroll to position [9075, 0]
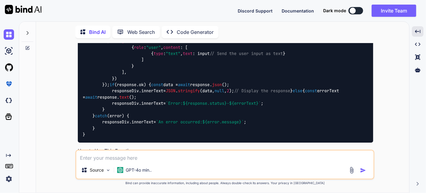
scroll to position [9722, 0]
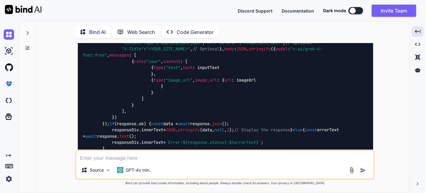
scroll to position [9269, 0]
